Goal: Task Accomplishment & Management: Manage account settings

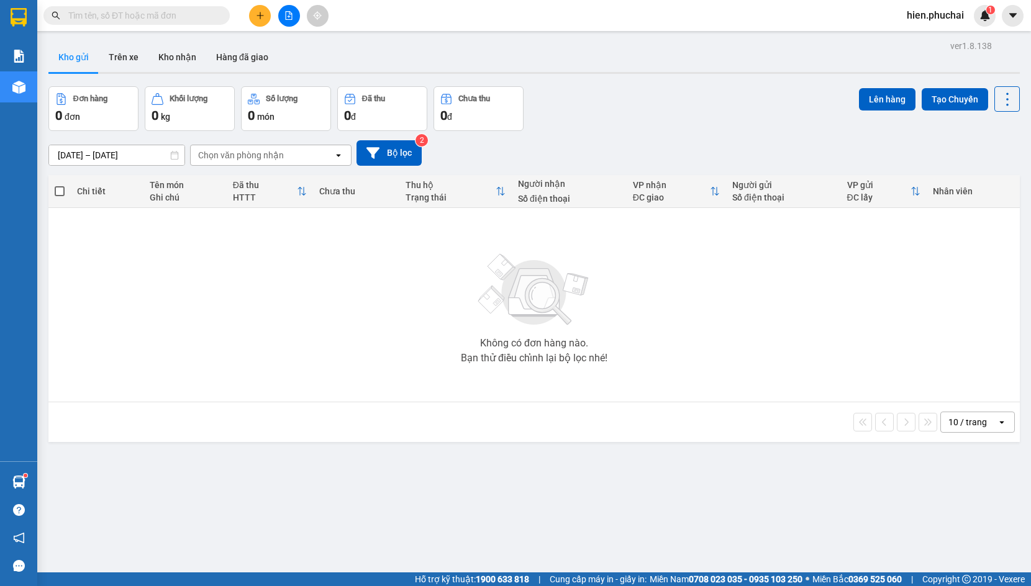
click at [112, 15] on input "text" at bounding box center [141, 16] width 147 height 14
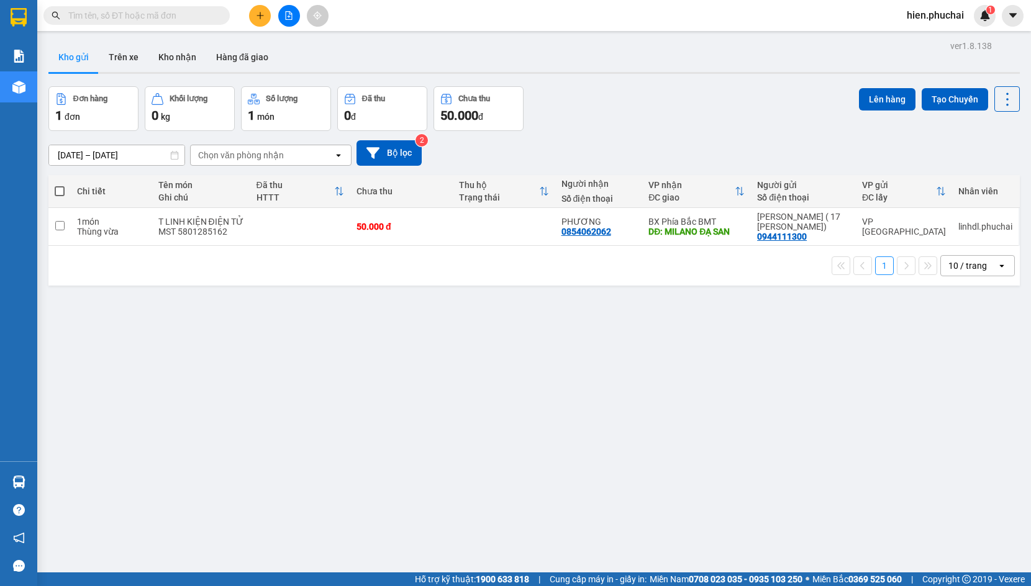
click at [616, 117] on div "Đơn hàng 1 đơn Khối lượng 0 kg Số lượng 1 món Đã thu 0 đ Chưa thu 50.000 đ Lên …" at bounding box center [534, 108] width 972 height 45
click at [934, 17] on span "hien.phuchai" at bounding box center [935, 15] width 77 height 16
click at [930, 41] on span "Đăng xuất" at bounding box center [942, 39] width 52 height 14
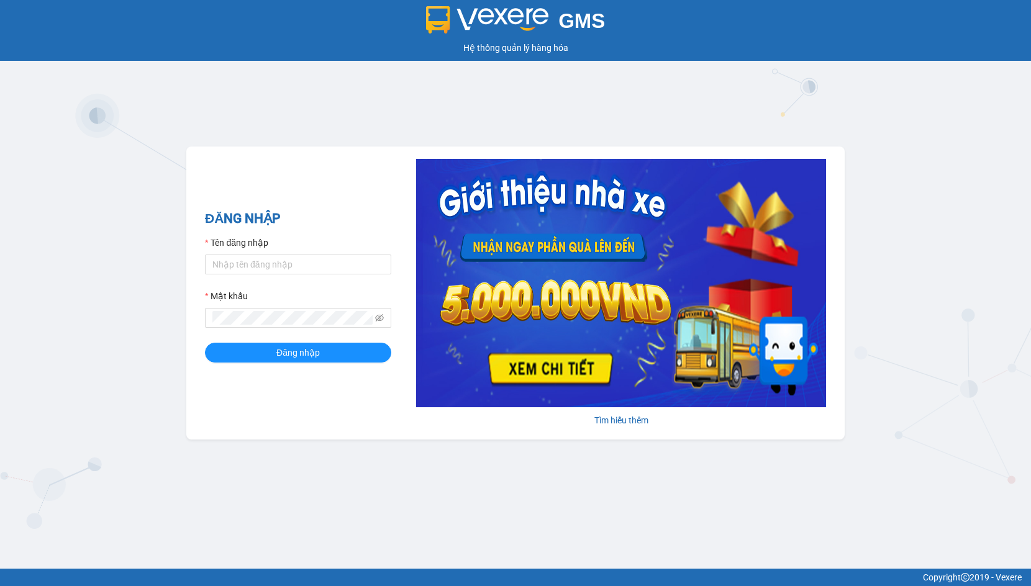
click at [898, 446] on div "GMS Hệ thống quản lý hàng hóa ĐĂNG NHẬP Tên đăng nhập Mật khẩu Đăng nhập Tìm hi…" at bounding box center [515, 284] width 1031 height 569
drag, startPoint x: 898, startPoint y: 446, endPoint x: 893, endPoint y: 450, distance: 6.6
click at [897, 447] on div "GMS Hệ thống quản lý hàng hóa ĐĂNG NHẬP Tên đăng nhập Mật khẩu Đăng nhập Tìm hi…" at bounding box center [515, 284] width 1031 height 569
drag, startPoint x: 893, startPoint y: 450, endPoint x: 872, endPoint y: 466, distance: 26.2
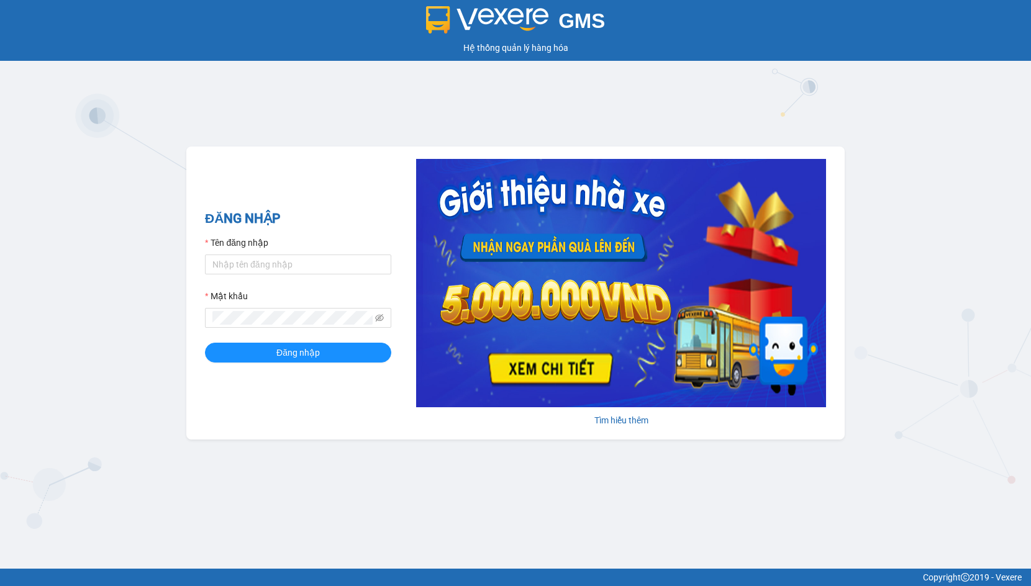
click at [885, 455] on div "GMS Hệ thống quản lý hàng hóa ĐĂNG NHẬP Tên đăng nhập Mật khẩu Đăng nhập Tìm hi…" at bounding box center [515, 284] width 1031 height 569
click at [952, 586] on div "GMS Hệ thống quản lý hàng hóa ĐĂNG NHẬP Tên đăng nhập Mật khẩu Đăng nhập Tìm hi…" at bounding box center [515, 293] width 1031 height 586
drag, startPoint x: 650, startPoint y: 472, endPoint x: 642, endPoint y: 493, distance: 22.6
click at [642, 493] on div "GMS Hệ thống quản lý hàng hóa ĐĂNG NHẬP Tên đăng nhập Mật khẩu Đăng nhập Tìm hi…" at bounding box center [515, 284] width 1031 height 569
